Goal: Navigation & Orientation: Find specific page/section

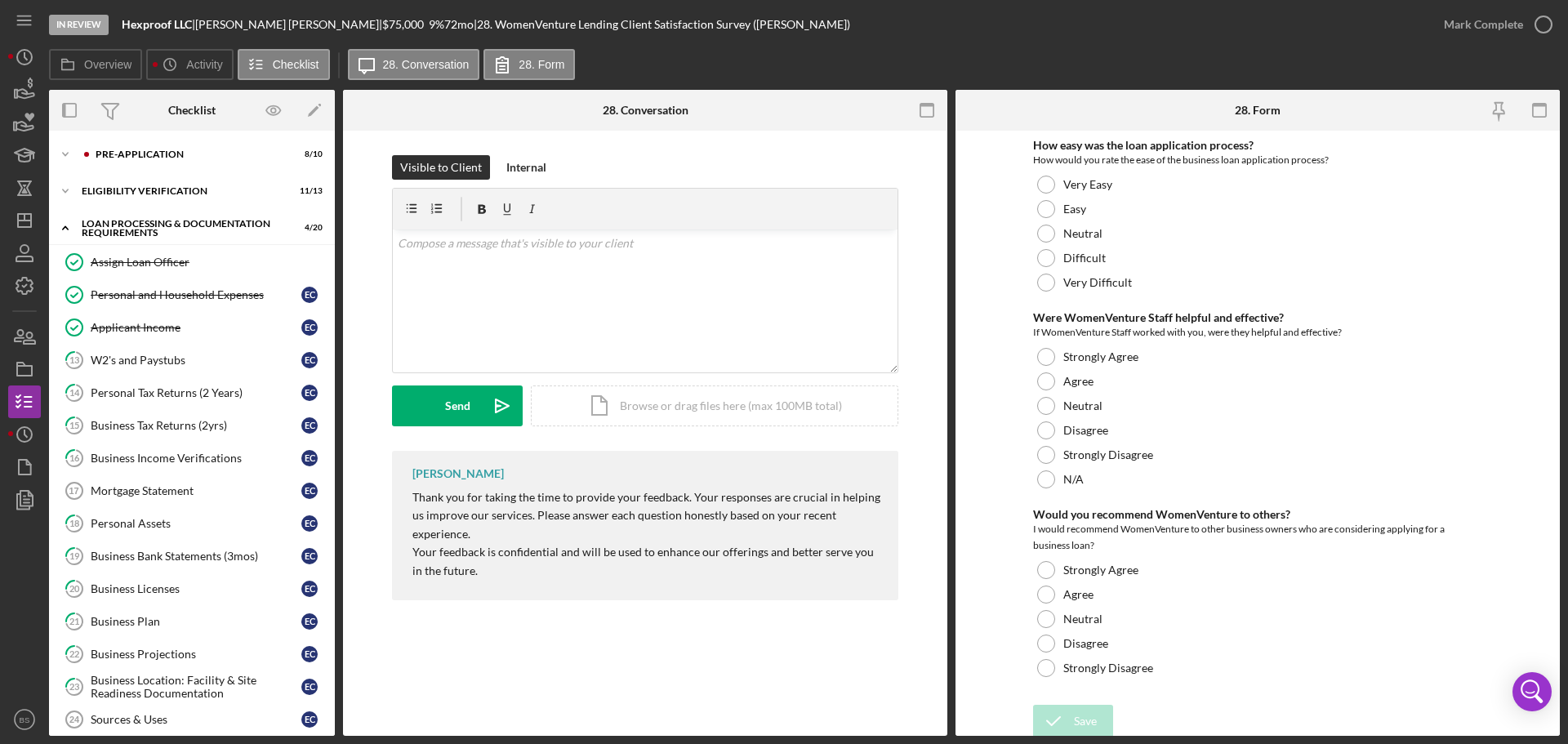
scroll to position [629, 0]
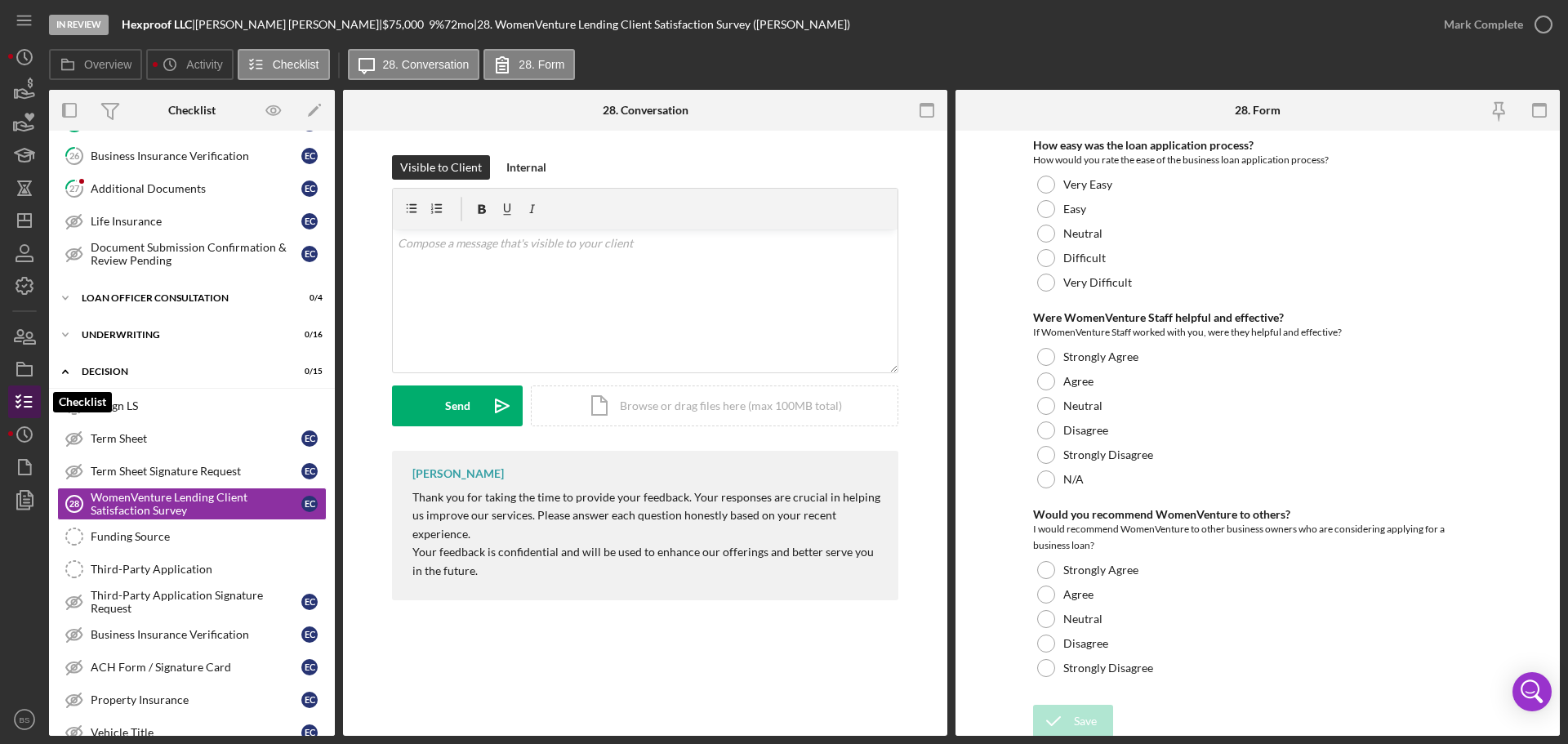
click at [29, 388] on icon "button" at bounding box center [25, 402] width 41 height 41
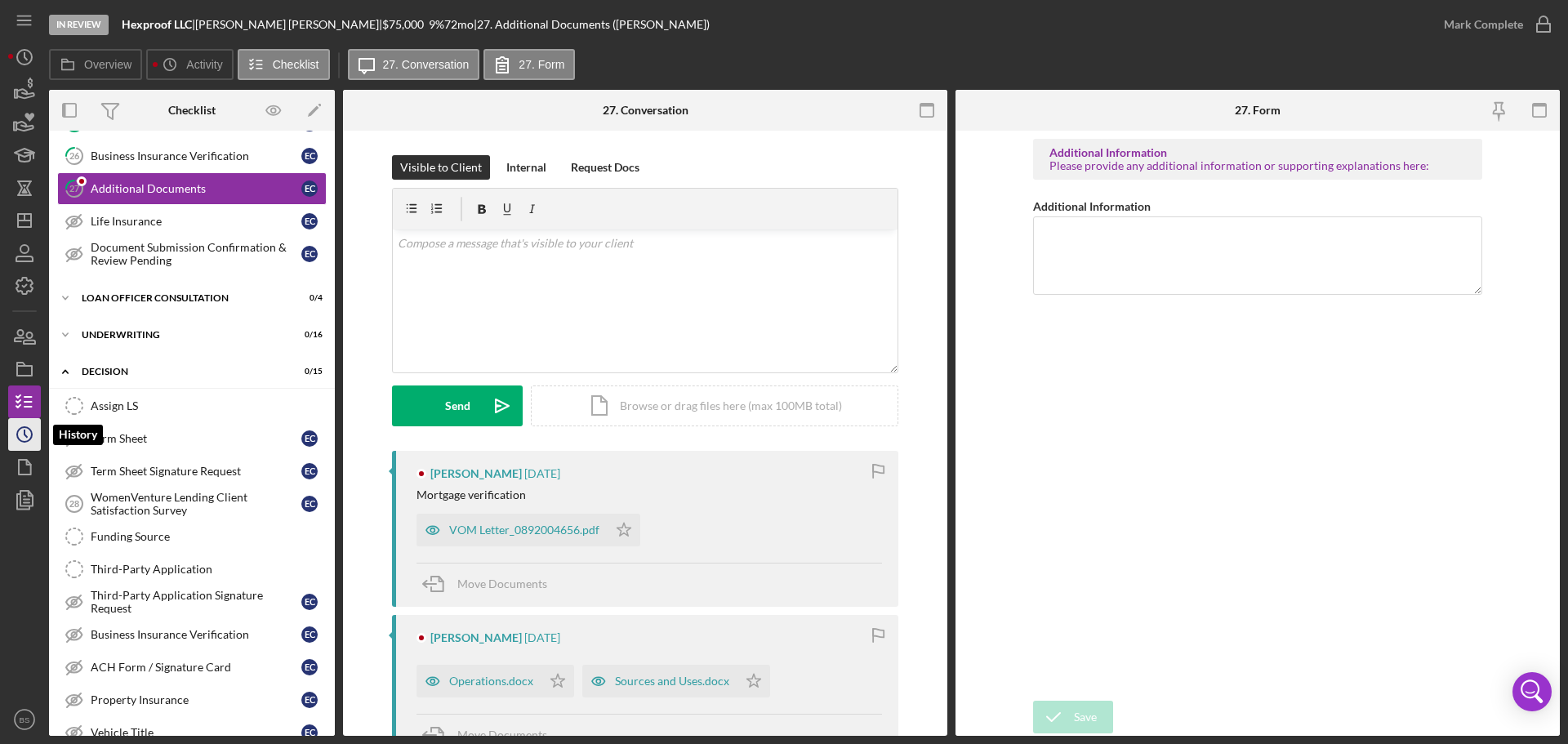
click at [20, 428] on circle "button" at bounding box center [24, 434] width 14 height 14
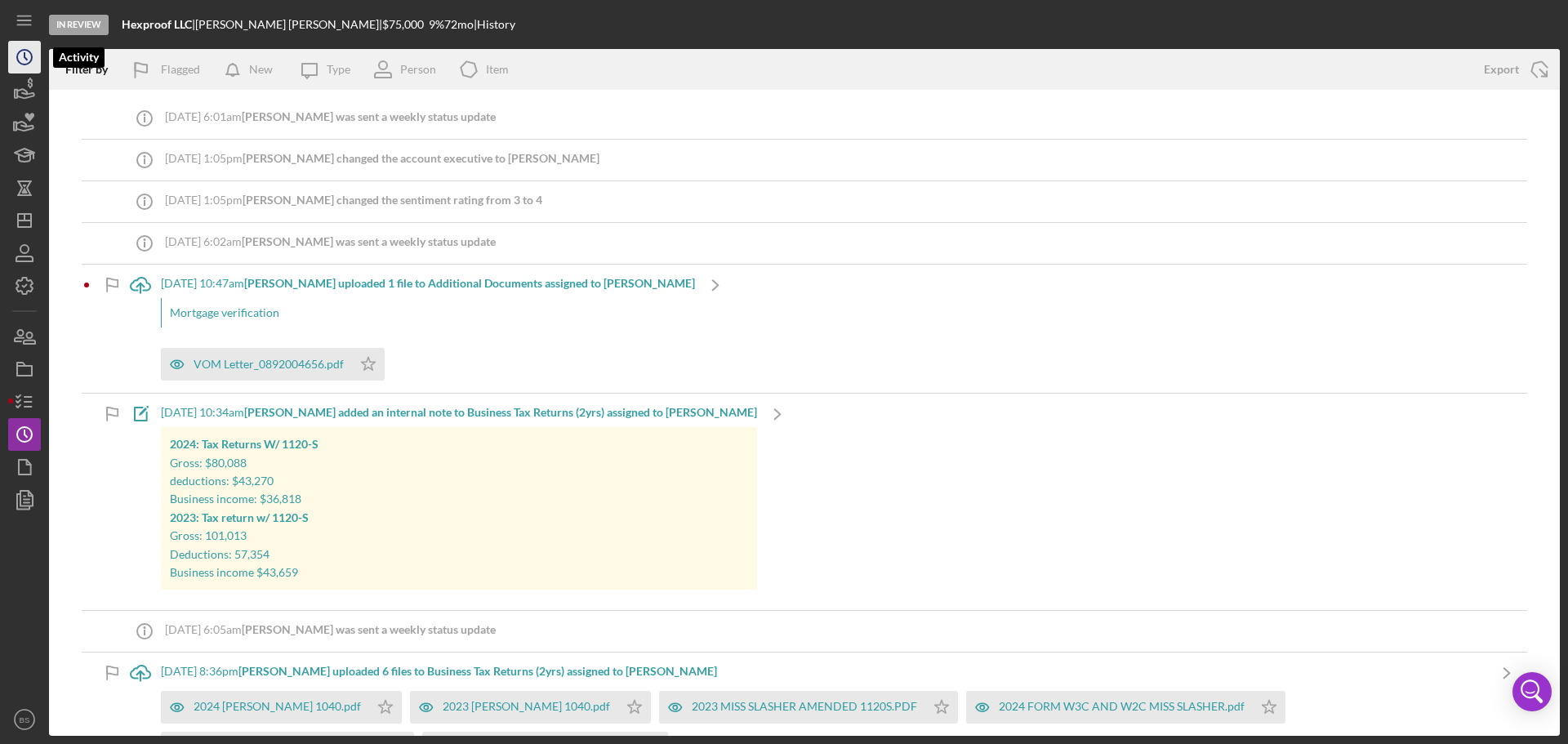
click at [24, 49] on icon "Icon/History" at bounding box center [25, 57] width 41 height 41
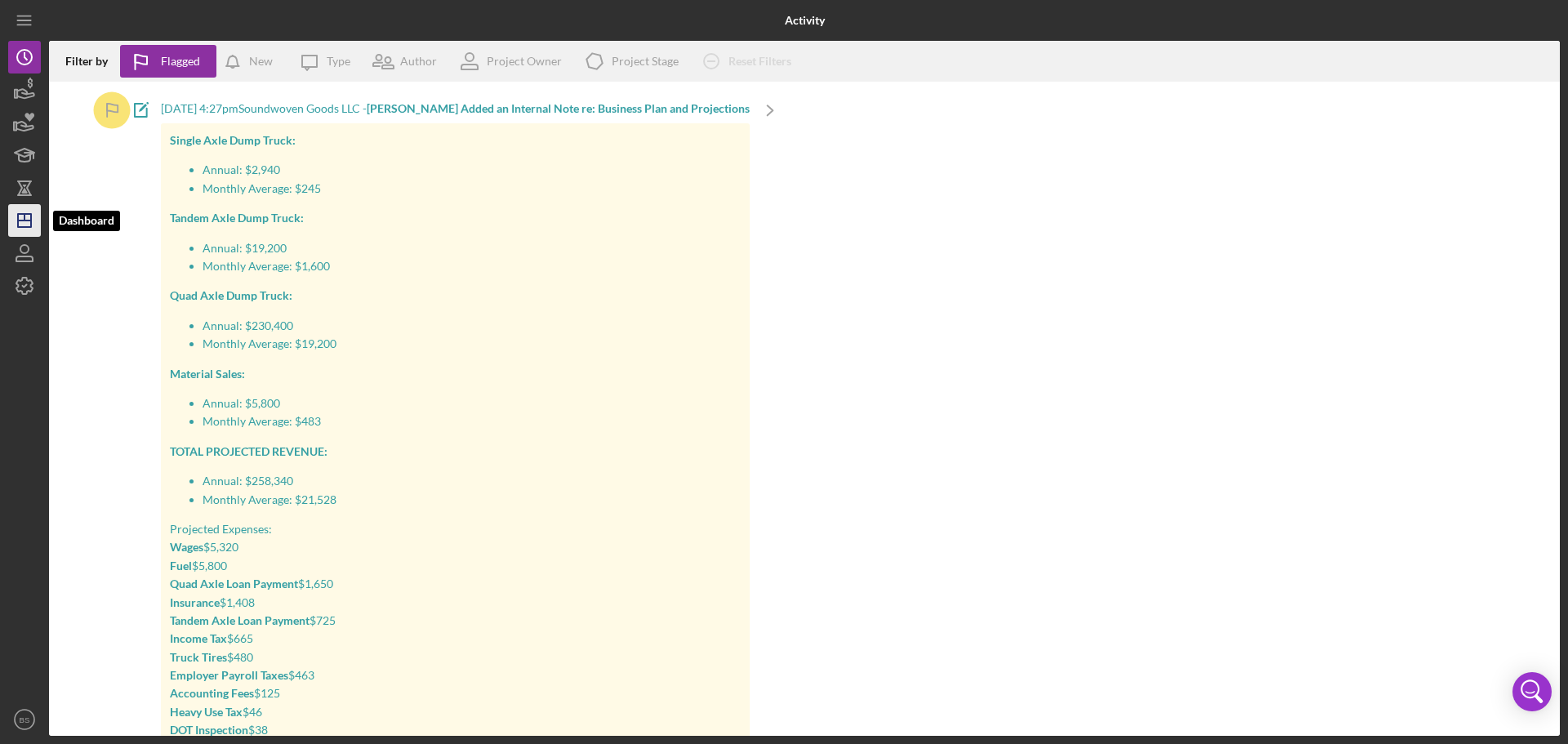
click at [28, 218] on icon "Icon/Dashboard" at bounding box center [25, 221] width 41 height 41
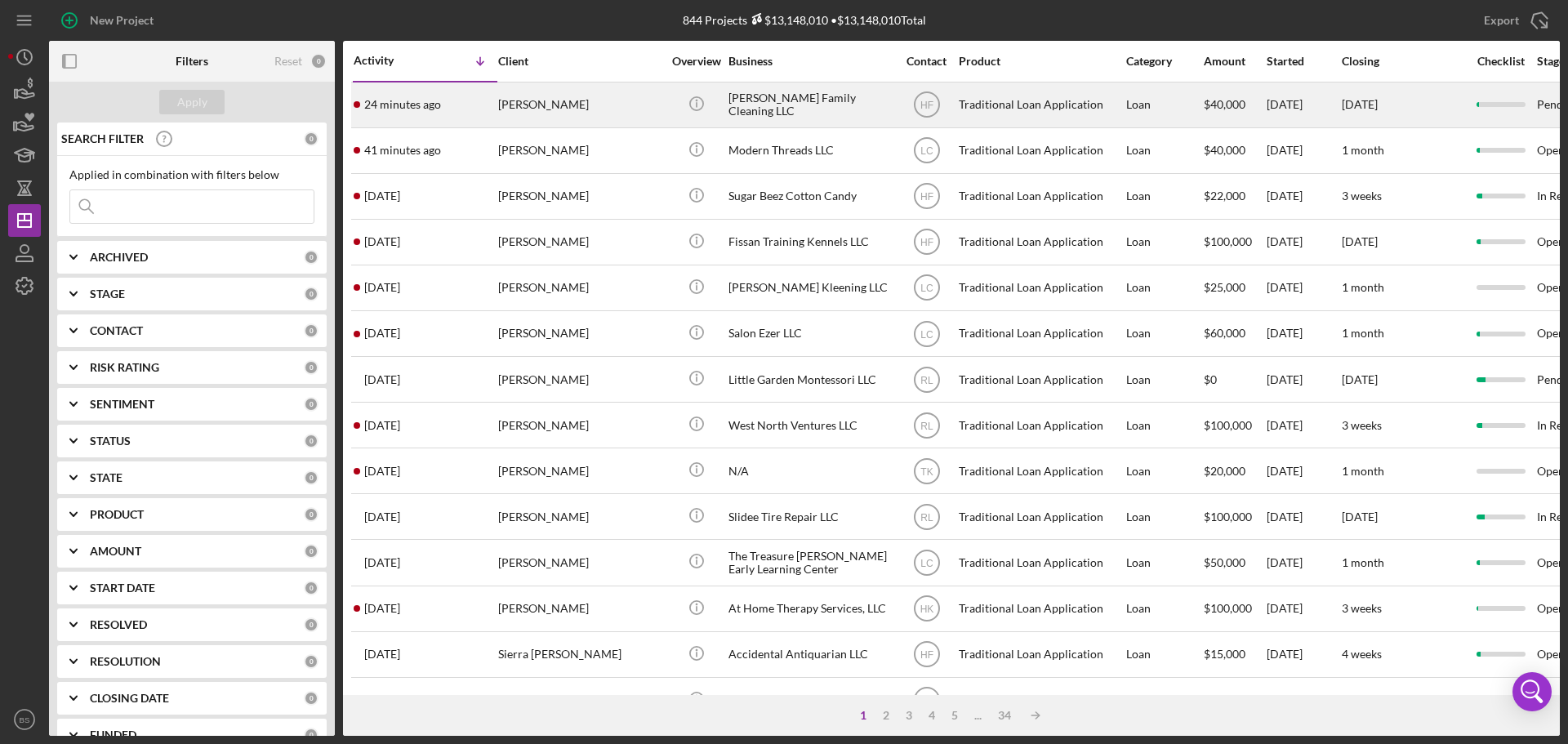
click at [558, 112] on div "[PERSON_NAME]" at bounding box center [579, 104] width 163 height 44
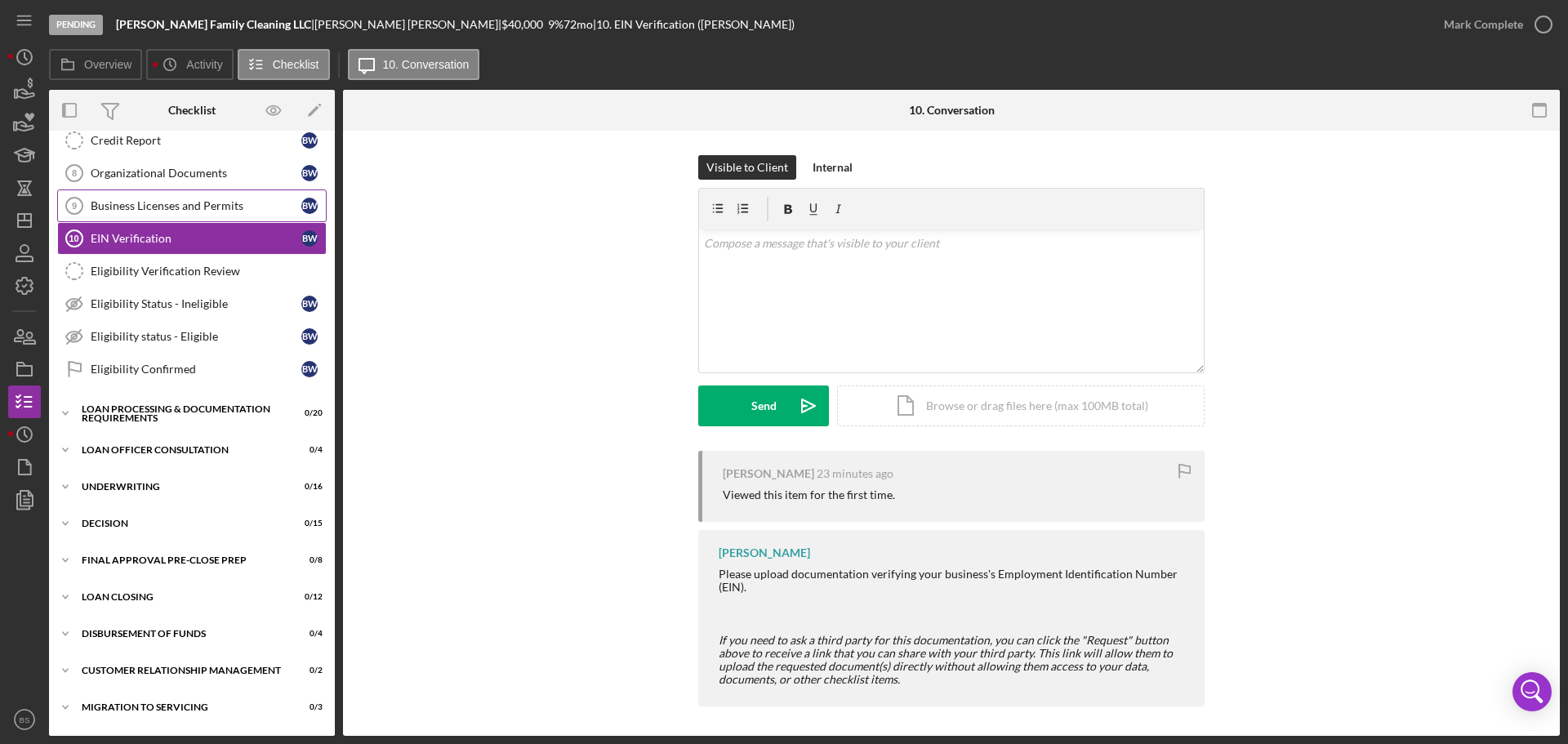
scroll to position [282, 0]
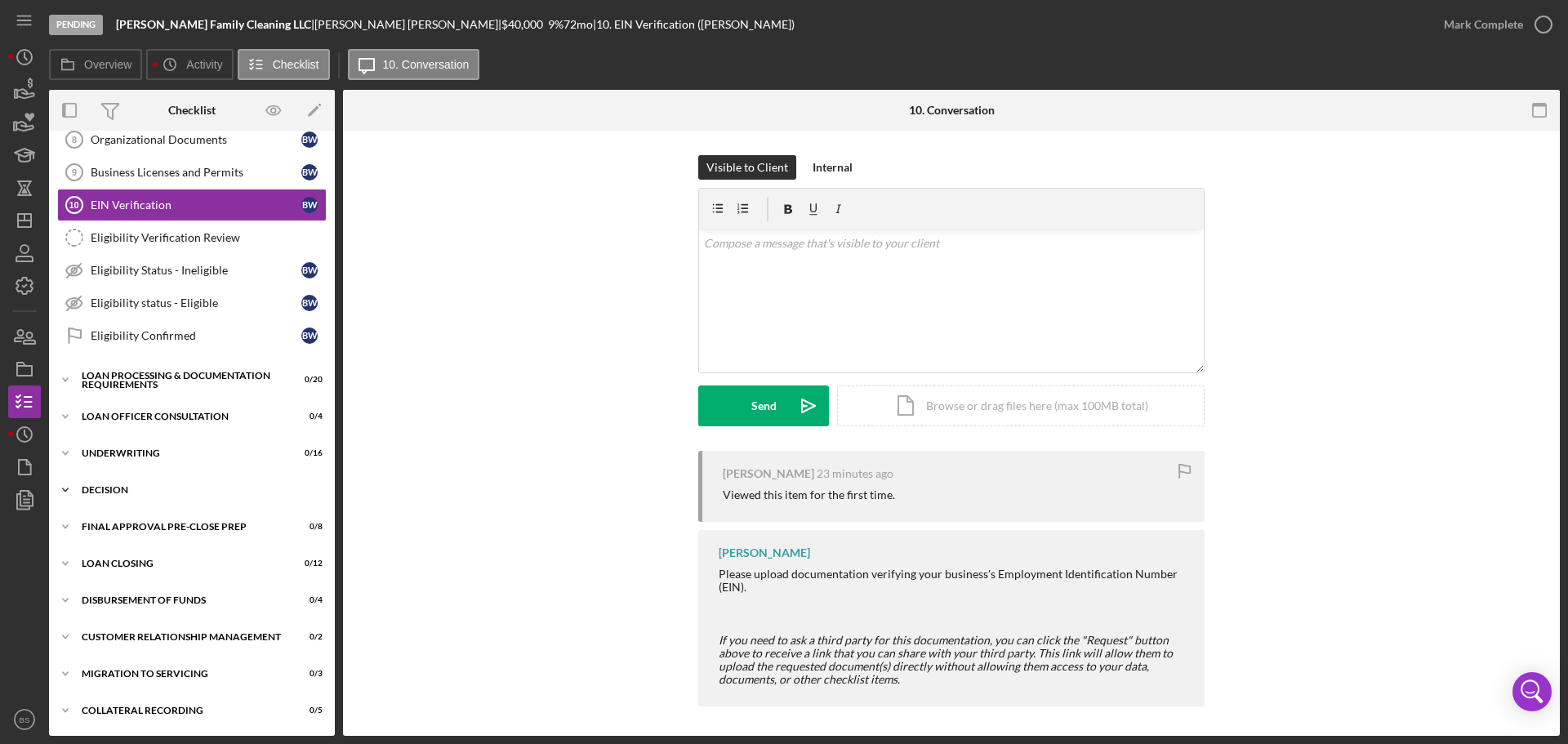
click at [220, 495] on div "Icon/Expander Decision 0 / 15" at bounding box center [192, 490] width 286 height 33
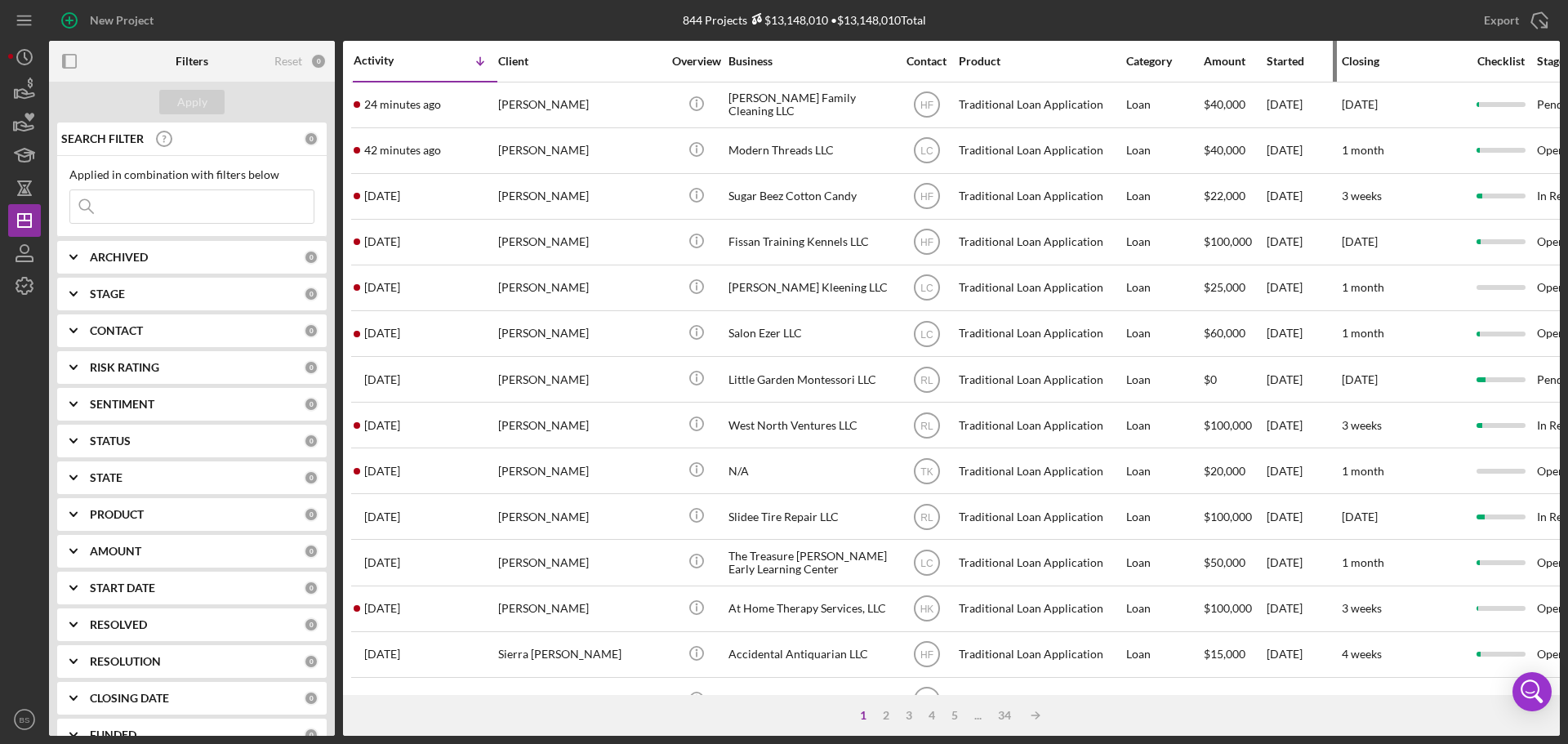
click at [1285, 63] on div "Started" at bounding box center [1303, 61] width 73 height 13
